Goal: Transaction & Acquisition: Purchase product/service

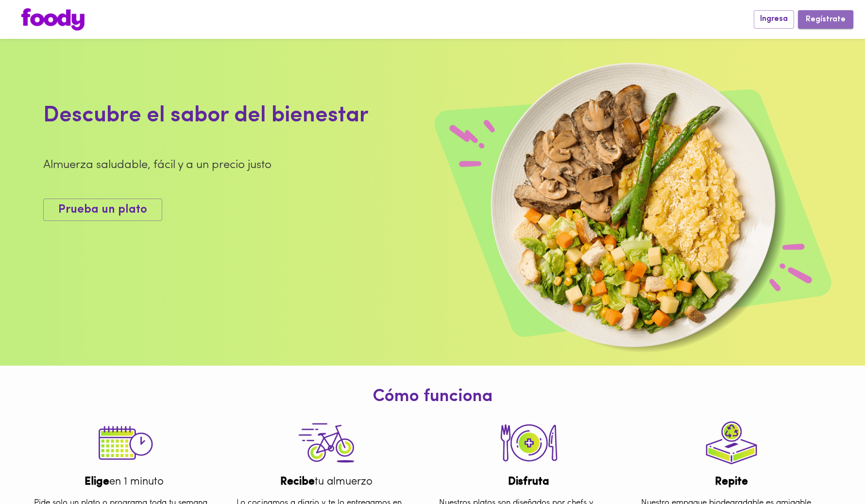
click at [836, 18] on span "Regístrate" at bounding box center [826, 19] width 40 height 9
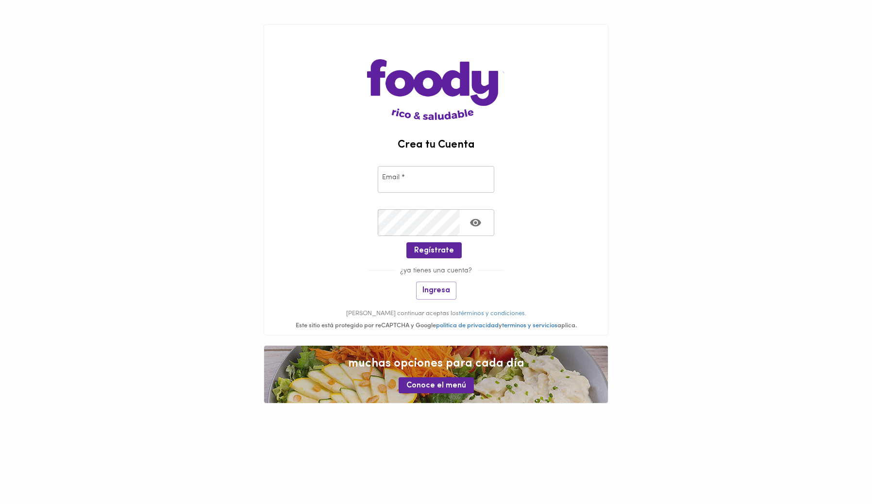
click at [398, 184] on input "email" at bounding box center [436, 179] width 117 height 27
type input "[PERSON_NAME][EMAIL_ADDRESS][DOMAIN_NAME]"
click at [438, 249] on span "Regístrate" at bounding box center [434, 250] width 40 height 9
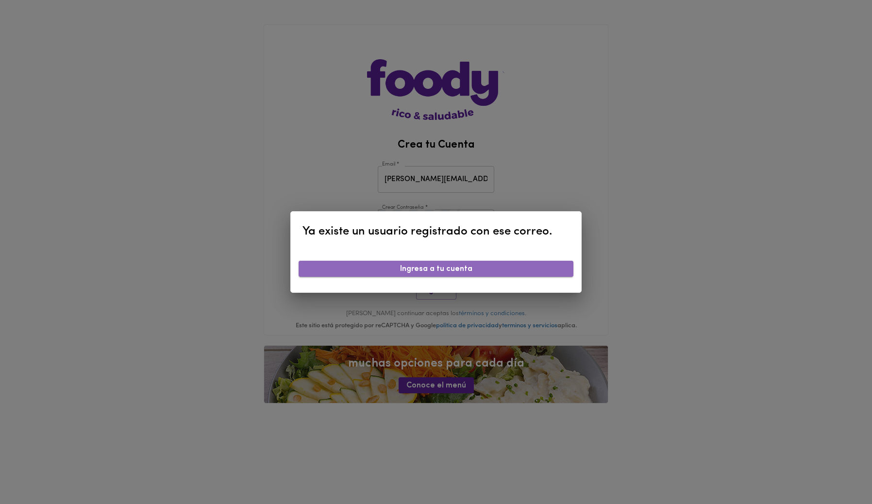
click at [505, 272] on span "Ingresa a tu cuenta" at bounding box center [435, 269] width 259 height 9
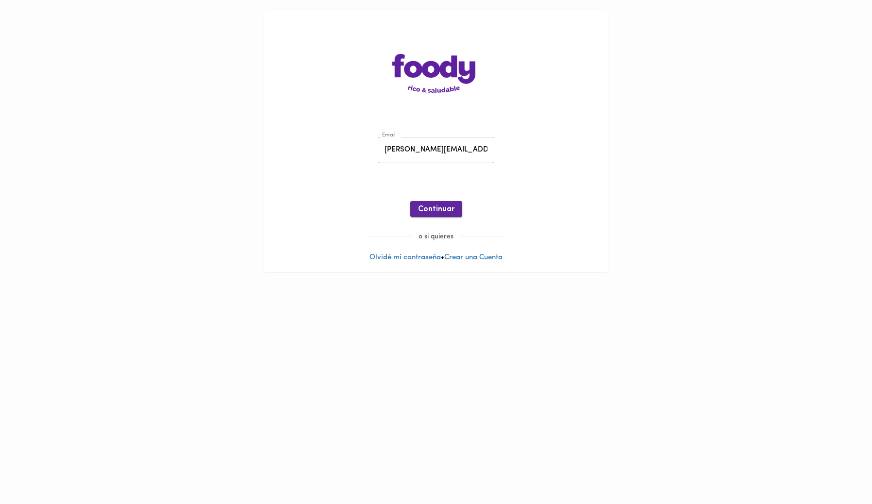
click at [434, 213] on span "Continuar" at bounding box center [436, 209] width 36 height 9
click at [440, 202] on button "Ingresar" at bounding box center [436, 209] width 46 height 16
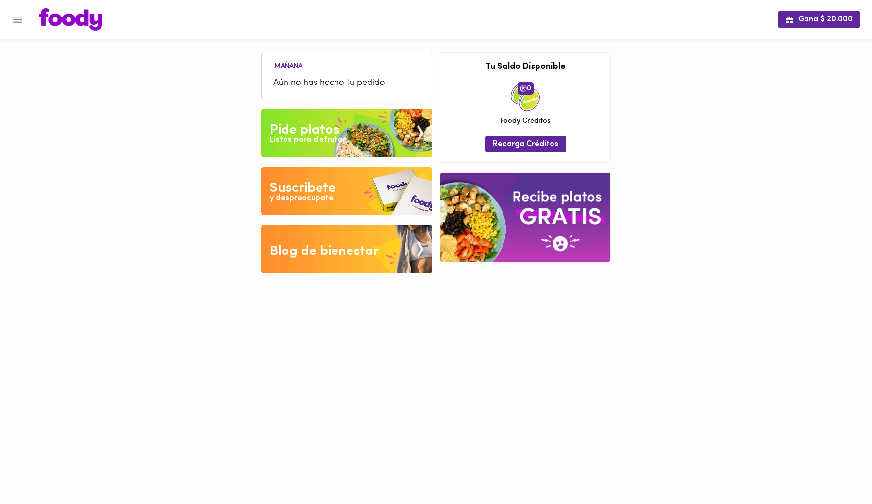
click at [360, 124] on img at bounding box center [346, 133] width 171 height 49
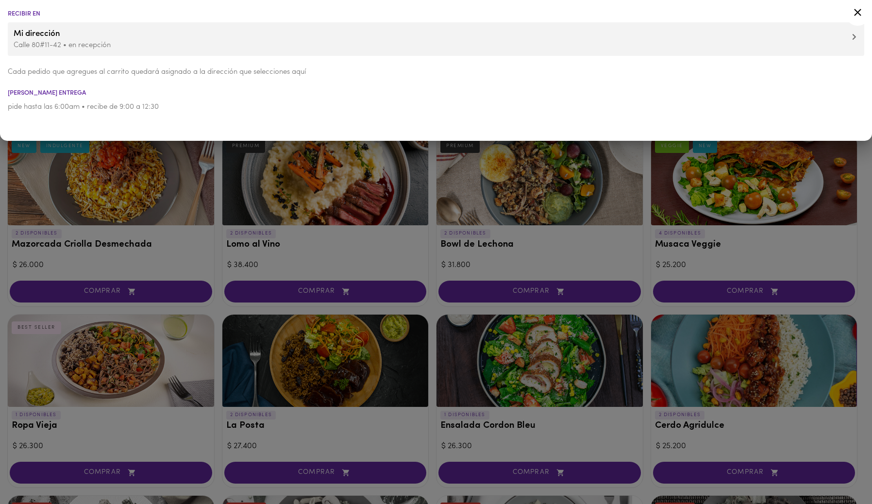
click at [859, 12] on icon at bounding box center [858, 12] width 12 height 12
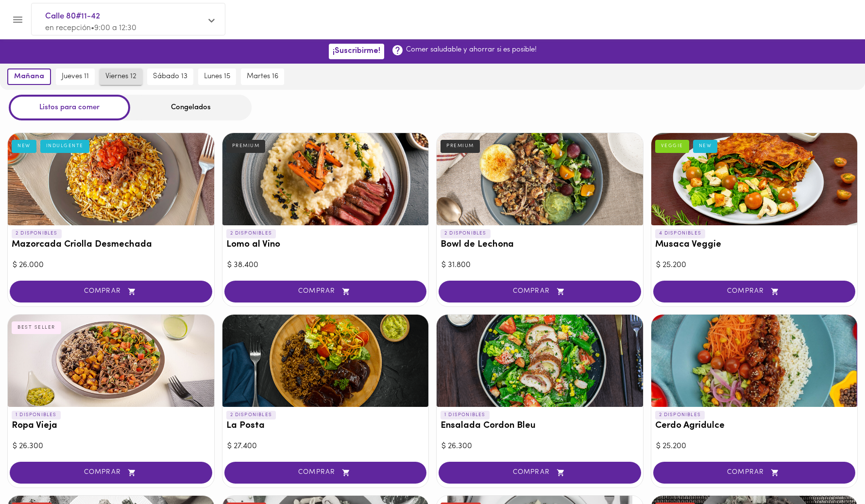
click at [121, 73] on span "viernes 12" at bounding box center [120, 76] width 31 height 9
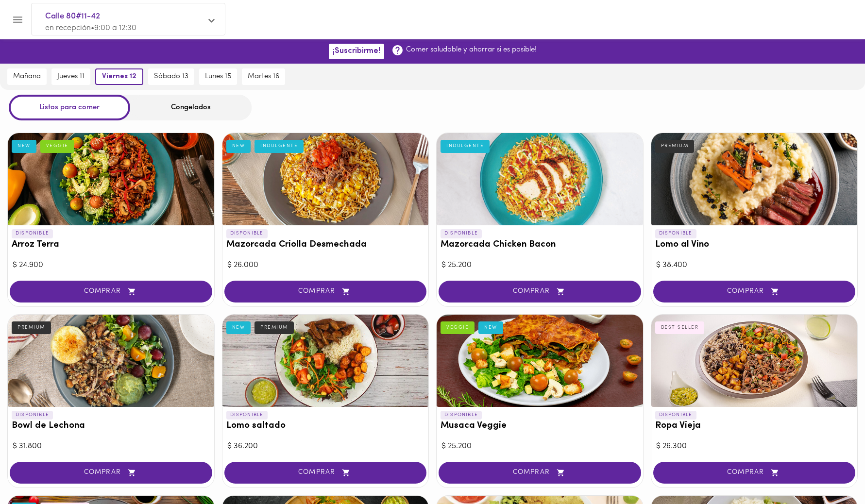
click at [189, 110] on div "Congelados" at bounding box center [190, 108] width 121 height 26
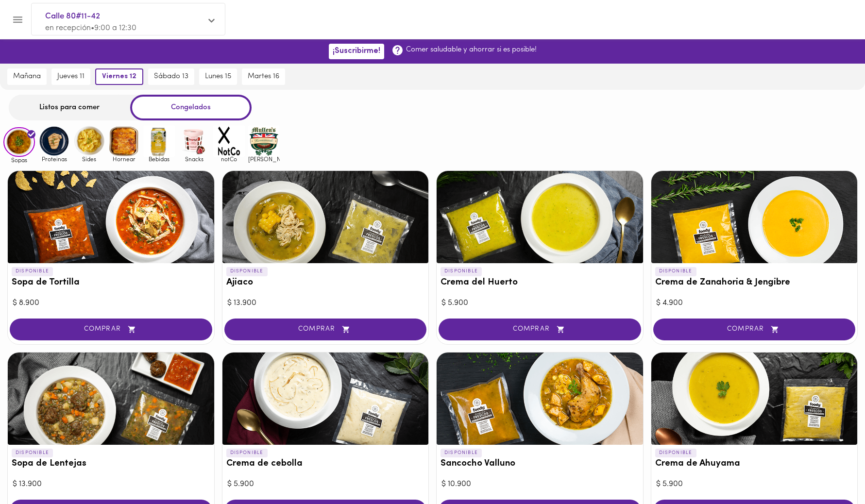
click at [55, 137] on img at bounding box center [54, 141] width 32 height 32
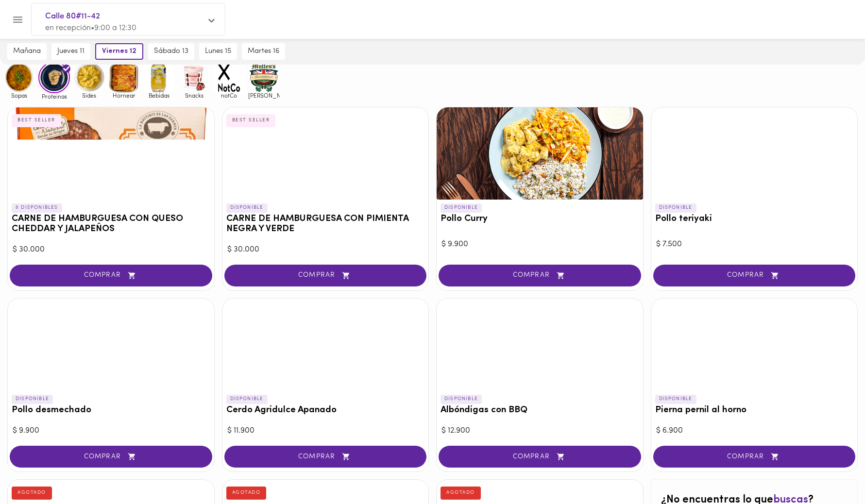
scroll to position [62, 0]
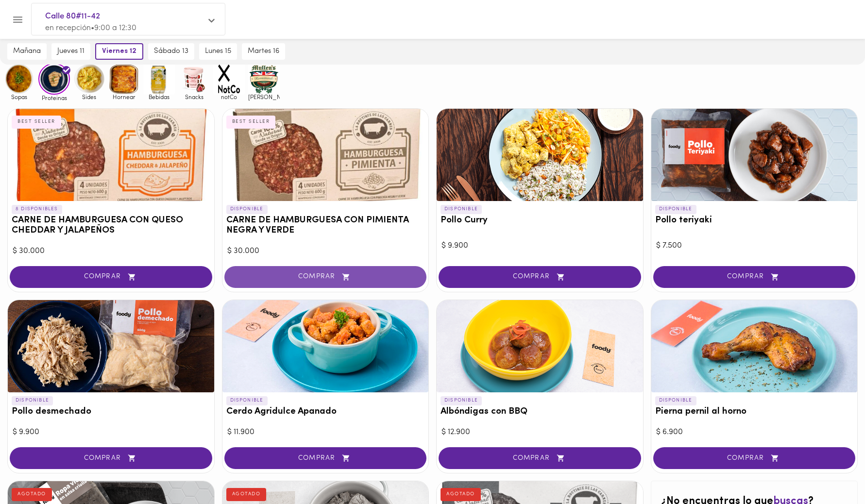
click at [285, 274] on span "COMPRAR" at bounding box center [326, 277] width 178 height 8
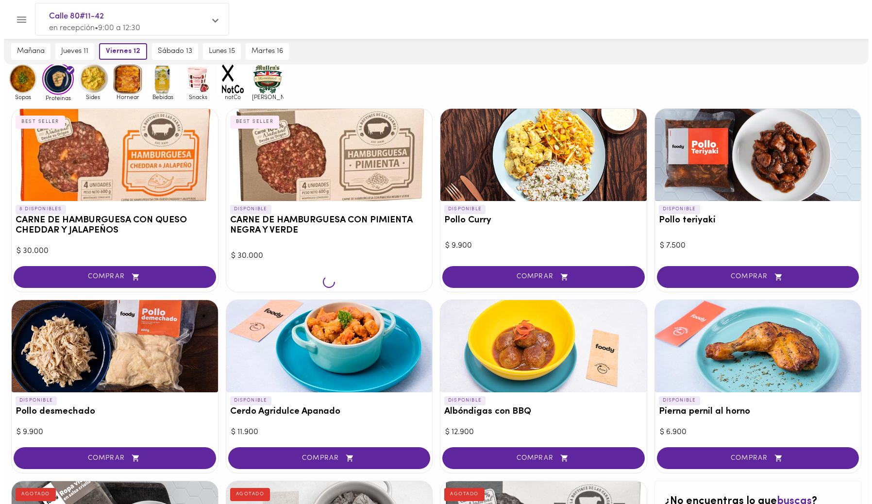
scroll to position [63, 0]
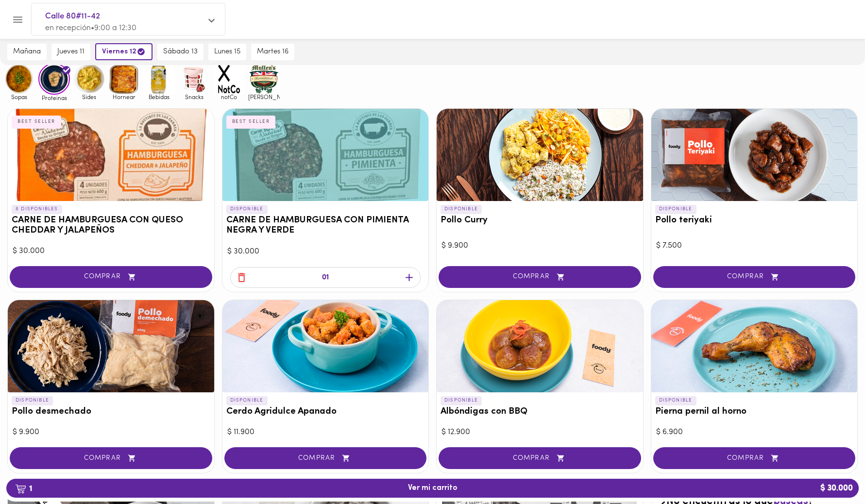
click at [411, 276] on icon "button" at bounding box center [409, 277] width 7 height 7
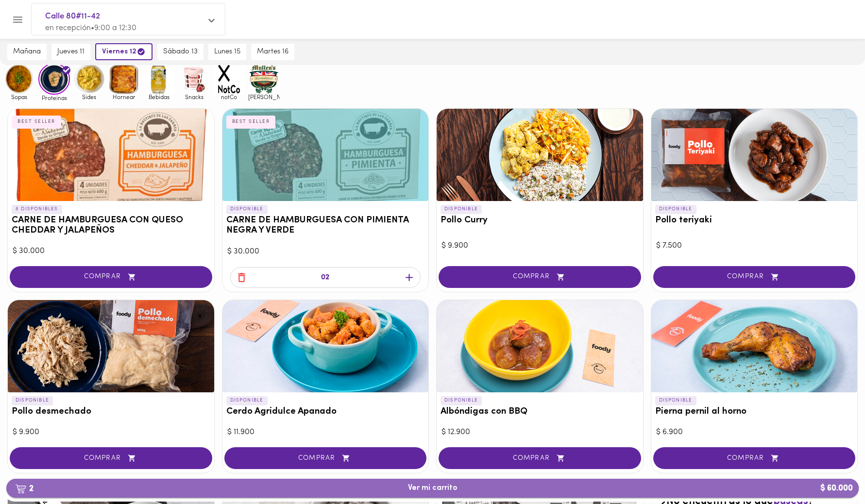
click at [419, 485] on span "2 Ver mi carrito $ 60.000" at bounding box center [433, 488] width 50 height 9
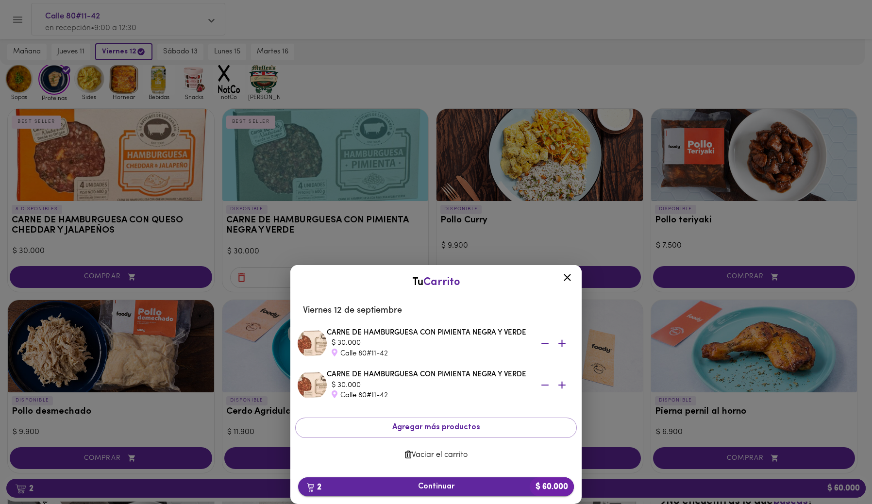
click at [440, 486] on span "2 Continuar $ 60.000" at bounding box center [436, 486] width 260 height 9
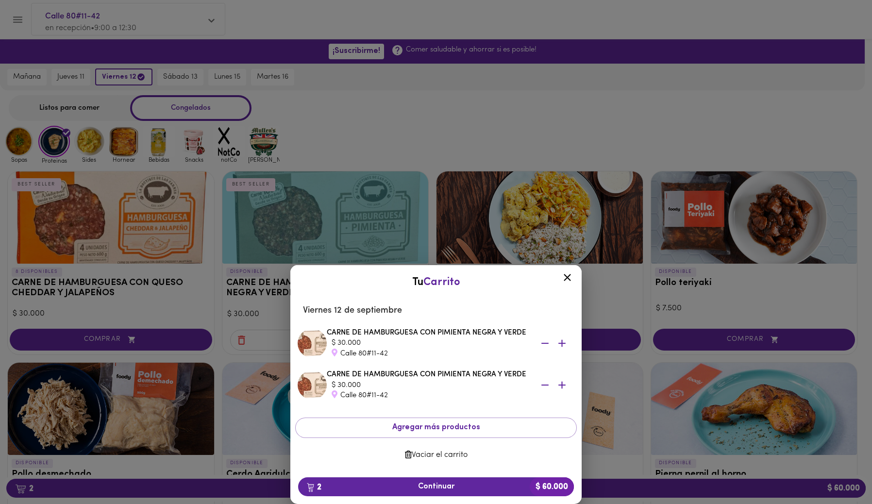
click at [569, 278] on icon at bounding box center [567, 277] width 7 height 7
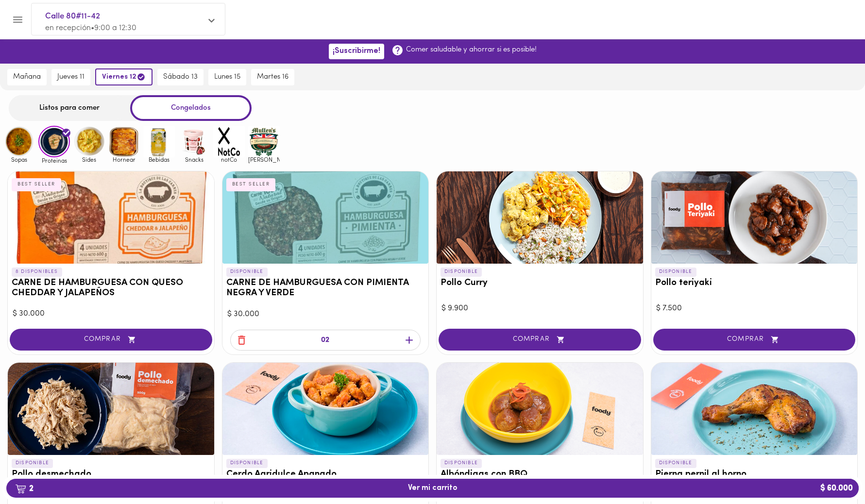
click at [124, 142] on img at bounding box center [124, 142] width 32 height 32
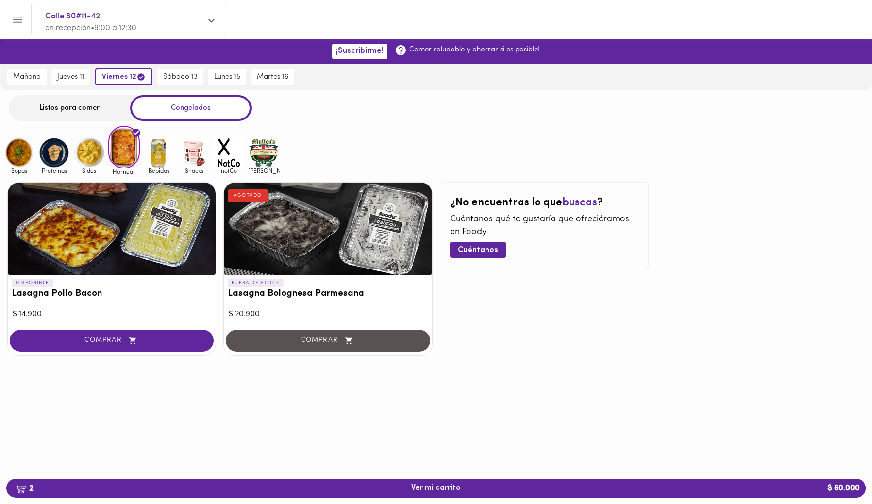
click at [90, 156] on img at bounding box center [89, 153] width 32 height 32
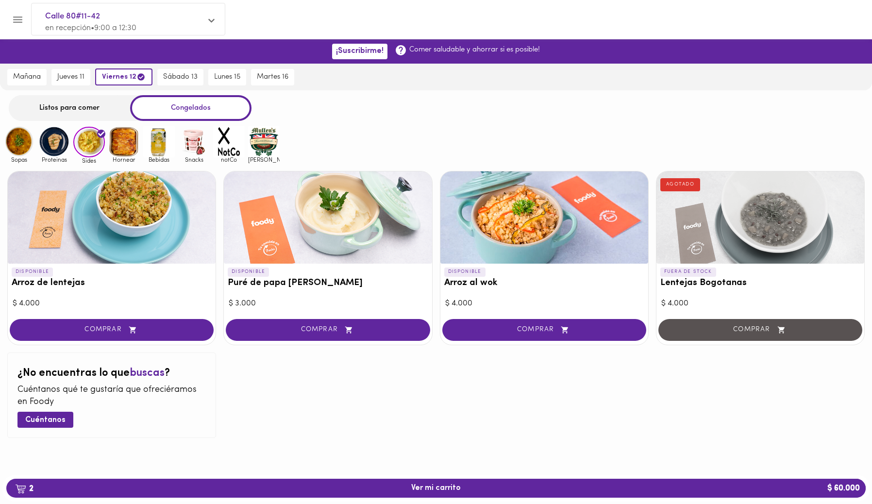
click at [163, 143] on img at bounding box center [159, 142] width 32 height 32
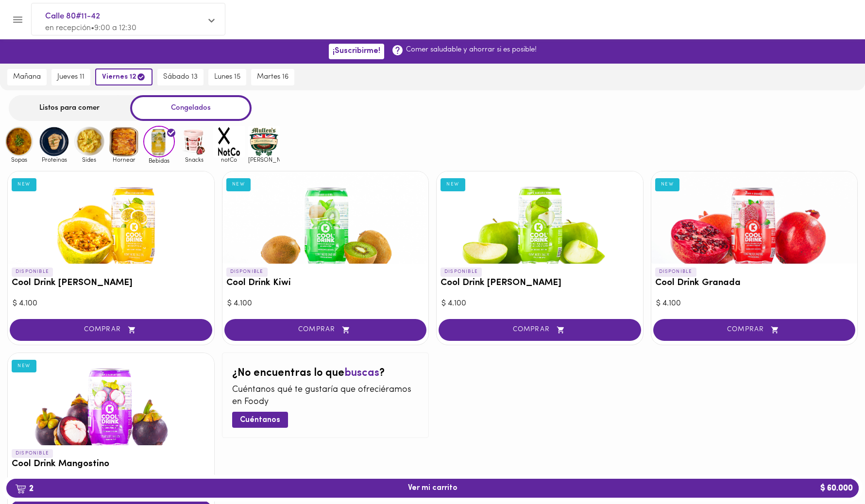
click at [197, 139] on img at bounding box center [194, 142] width 32 height 32
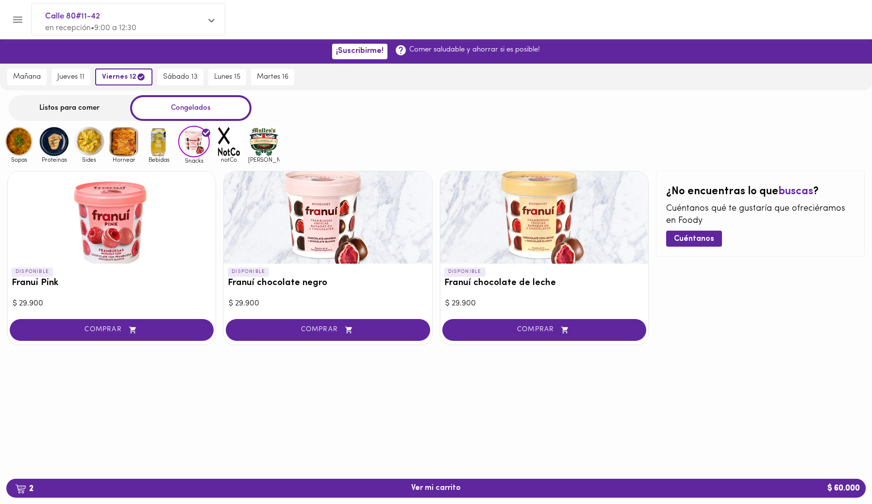
click at [220, 137] on img at bounding box center [229, 142] width 32 height 32
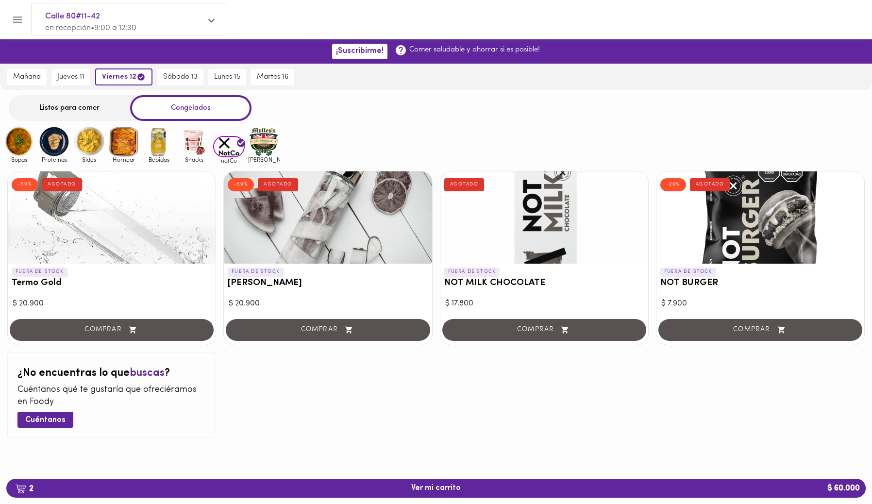
click at [272, 140] on img at bounding box center [264, 142] width 32 height 32
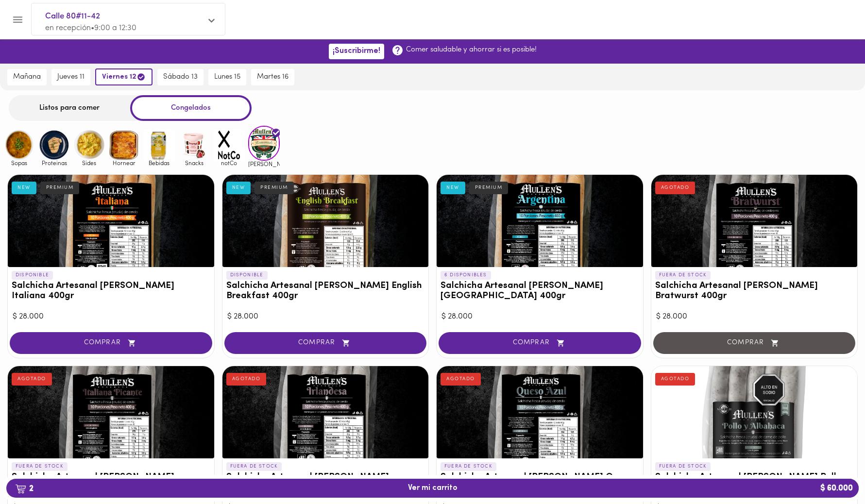
click at [28, 149] on img at bounding box center [19, 145] width 32 height 32
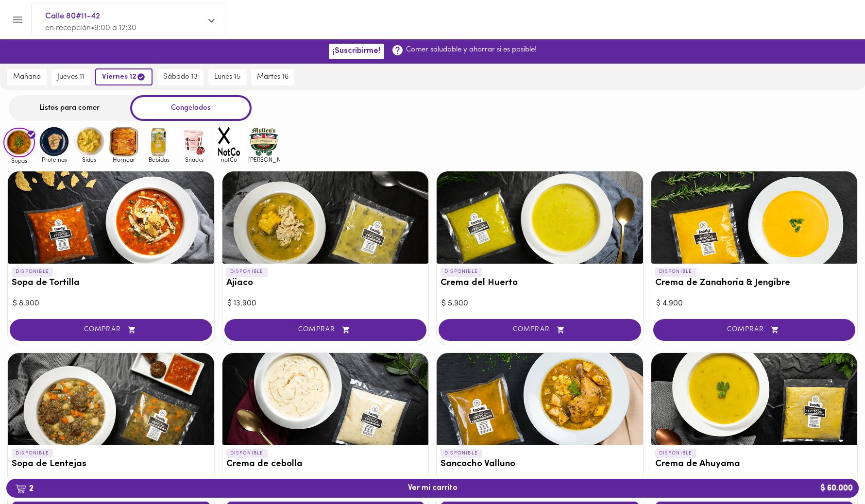
click at [46, 145] on img at bounding box center [54, 142] width 32 height 32
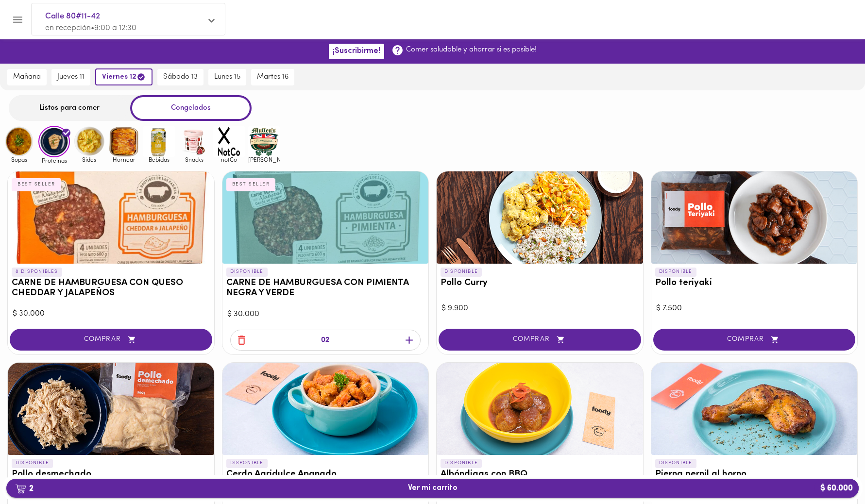
click at [427, 486] on span "2 Ver mi carrito $ 60.000" at bounding box center [433, 488] width 50 height 9
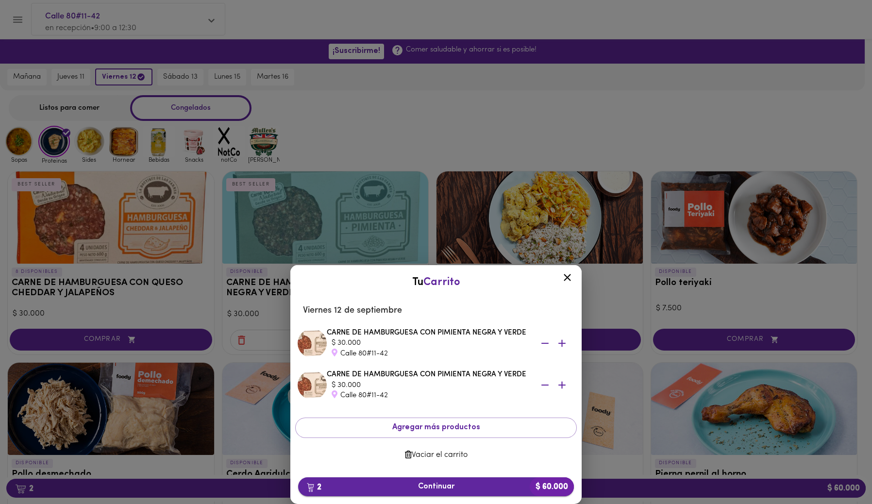
click at [426, 489] on span "2 Continuar $ 60.000" at bounding box center [436, 486] width 260 height 9
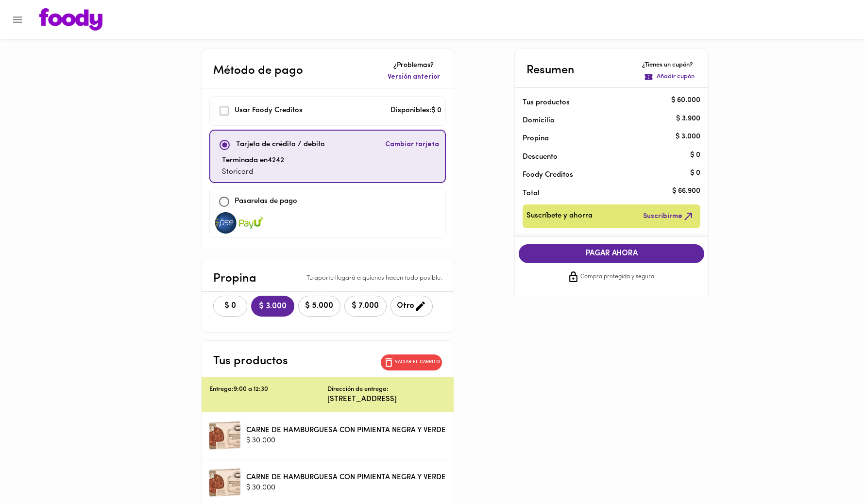
click at [224, 305] on span "$ 0" at bounding box center [230, 306] width 21 height 9
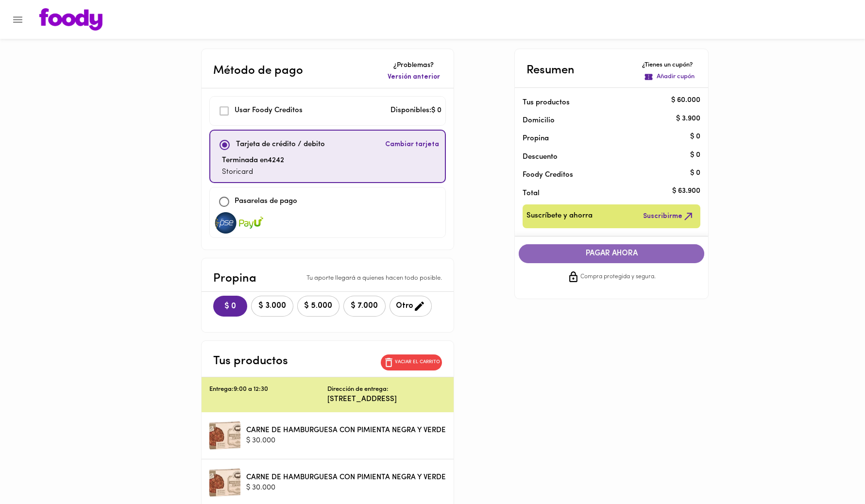
click at [601, 254] on span "PAGAR AHORA" at bounding box center [611, 253] width 166 height 9
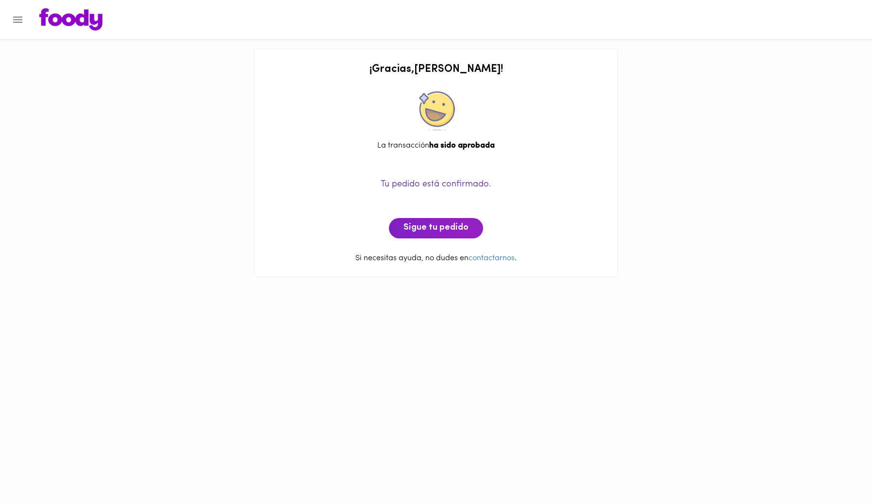
click at [679, 238] on div "¡ Gracias , [PERSON_NAME] ! La transacción ha sido aprobada Tu pedido está conf…" at bounding box center [436, 143] width 872 height 287
